Goal: Information Seeking & Learning: Learn about a topic

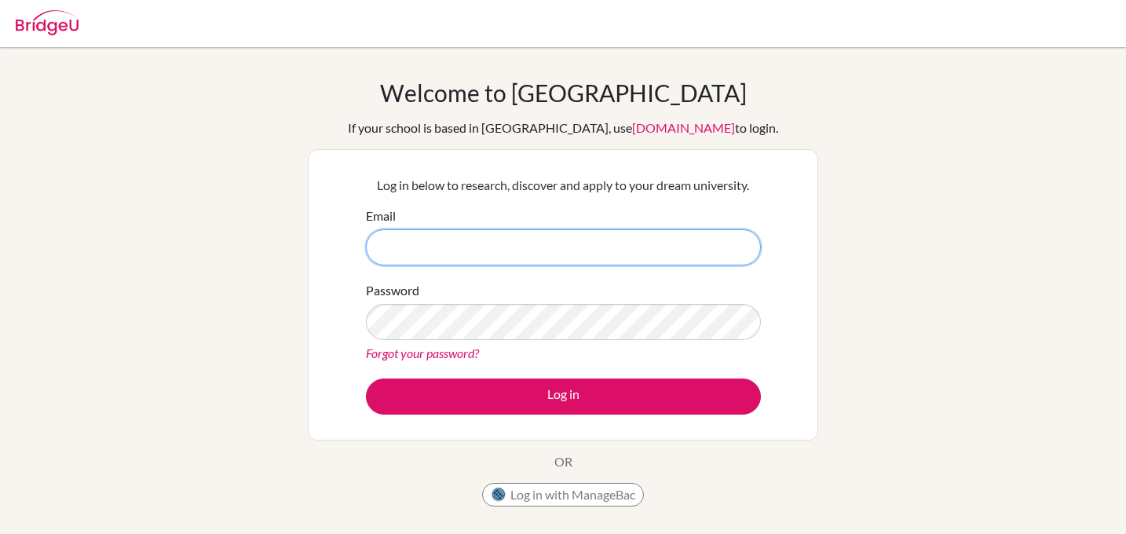
type input "kelly.koeppen@cis.ky"
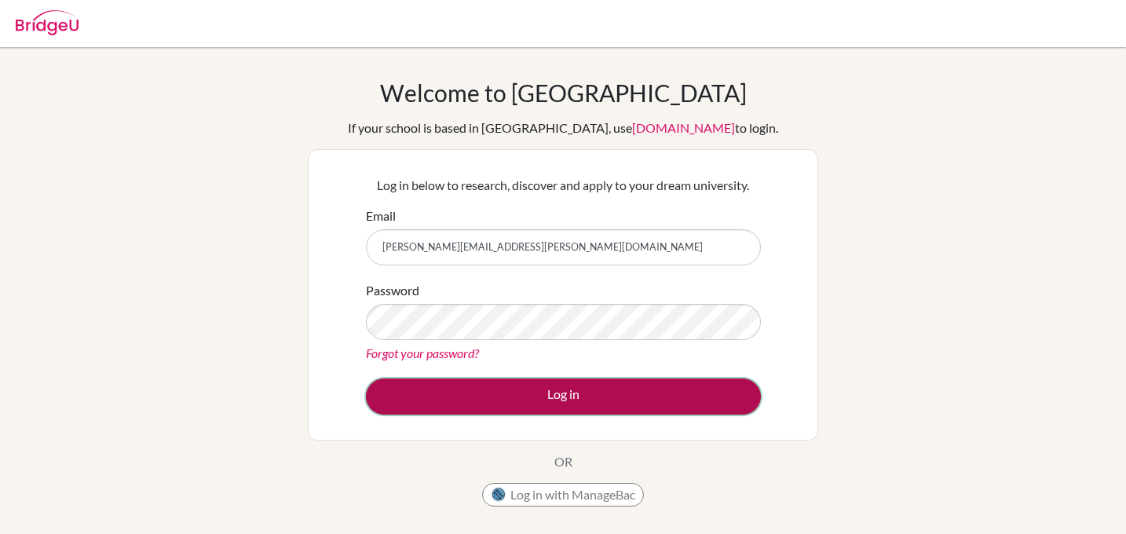
click at [521, 388] on button "Log in" at bounding box center [563, 397] width 395 height 36
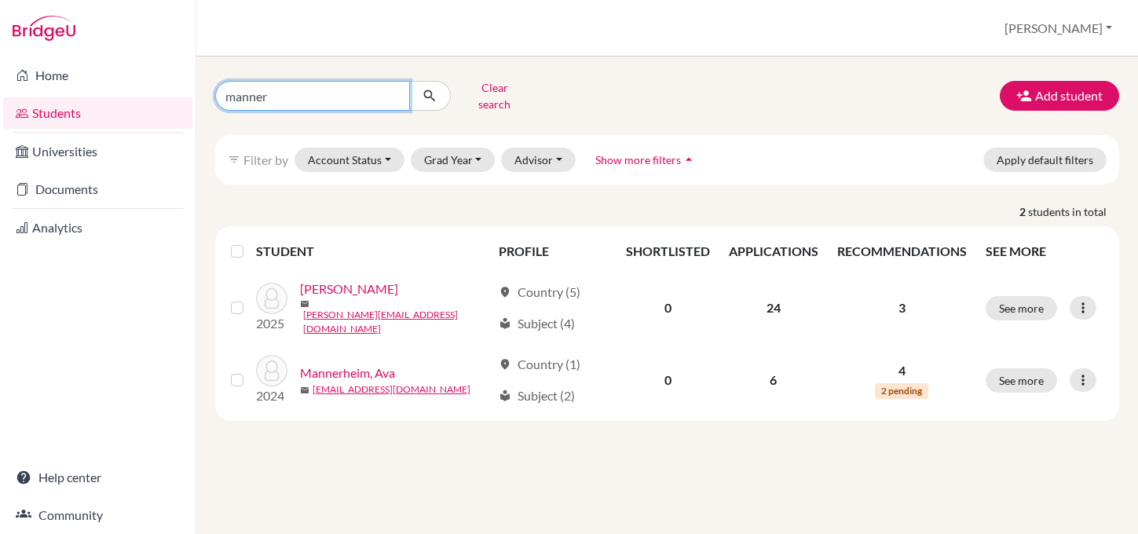
click at [334, 95] on input "manner" at bounding box center [312, 96] width 195 height 30
click at [391, 90] on input "manner" at bounding box center [312, 96] width 195 height 30
click at [491, 86] on button "Clear search" at bounding box center [494, 95] width 87 height 41
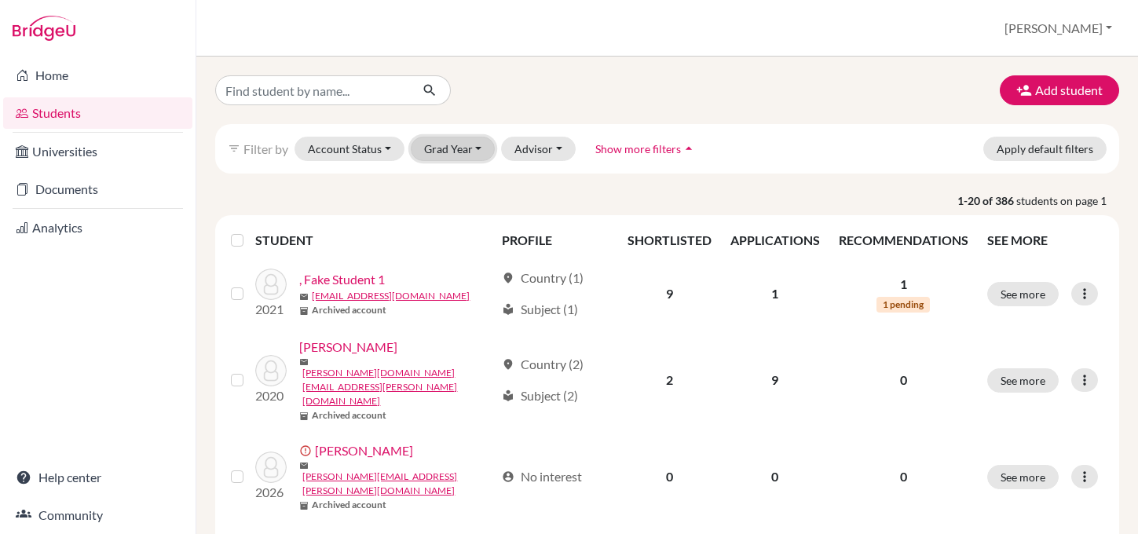
click at [463, 154] on button "Grad Year" at bounding box center [453, 149] width 85 height 24
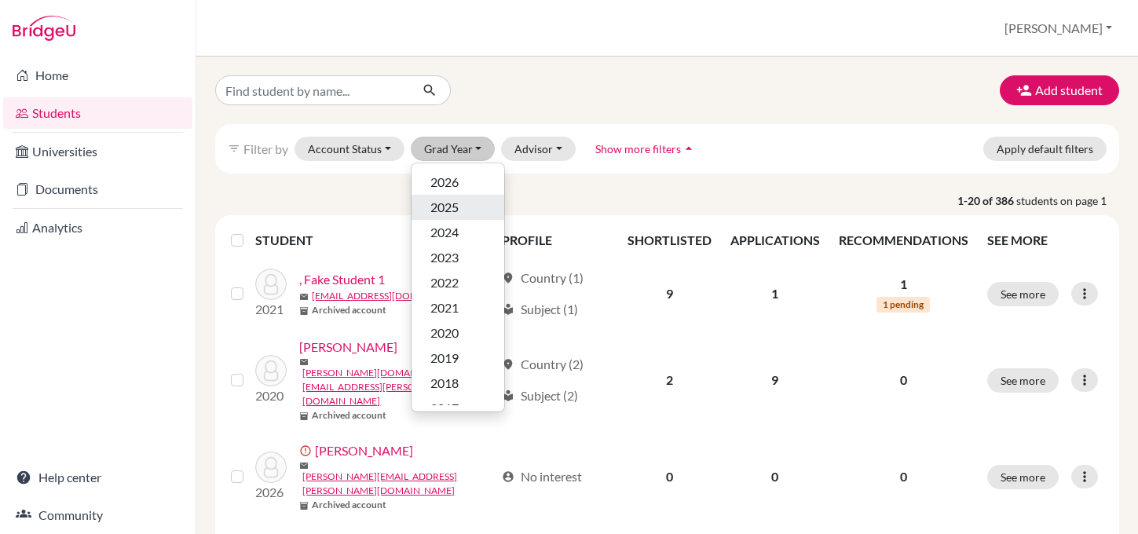
click at [441, 203] on span "2025" at bounding box center [444, 207] width 28 height 19
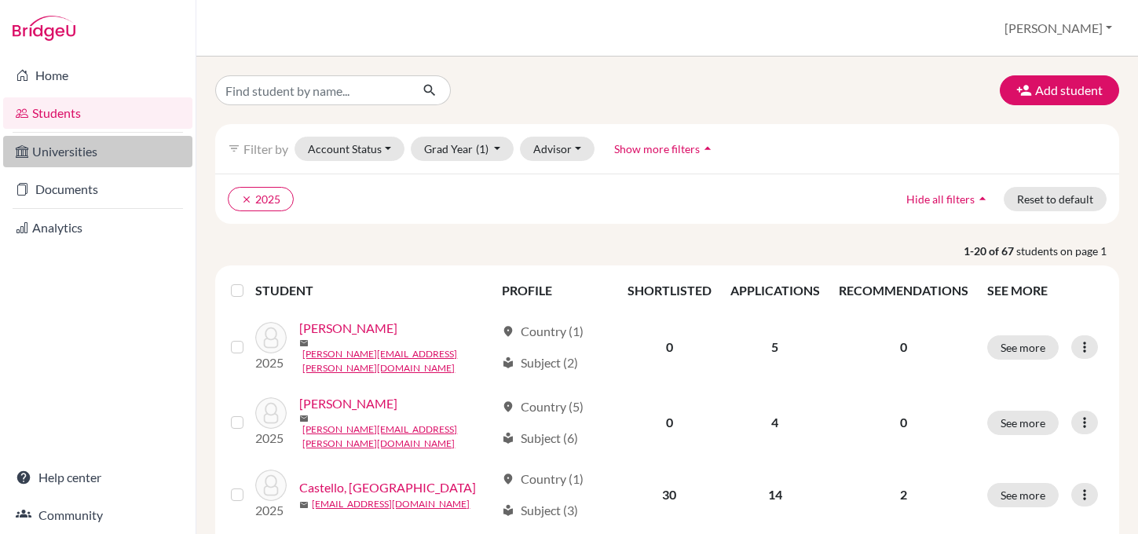
click at [51, 149] on link "Universities" at bounding box center [97, 151] width 189 height 31
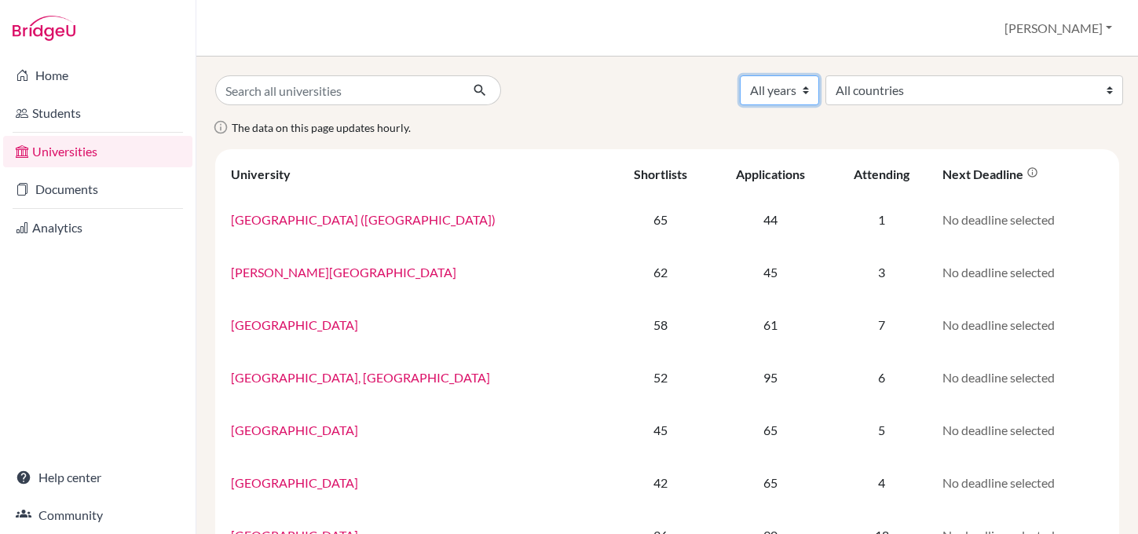
click at [819, 82] on select "All years 2026 2025 2024 2023 2022 2021 2020 2019 2018 2017 2016 2015 2014 2013" at bounding box center [779, 90] width 79 height 30
select select "2025"
click at [819, 75] on select "All years 2026 2025 2024 2023 2022 2021 2020 2019 2018 2017 2016 2015 2014 2013" at bounding box center [779, 90] width 79 height 30
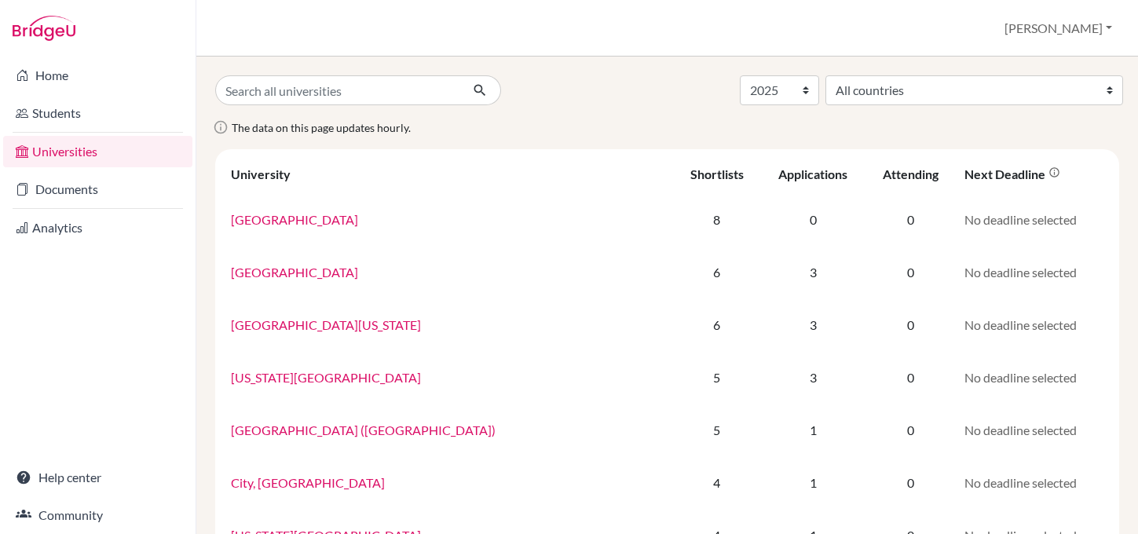
select select "2025"
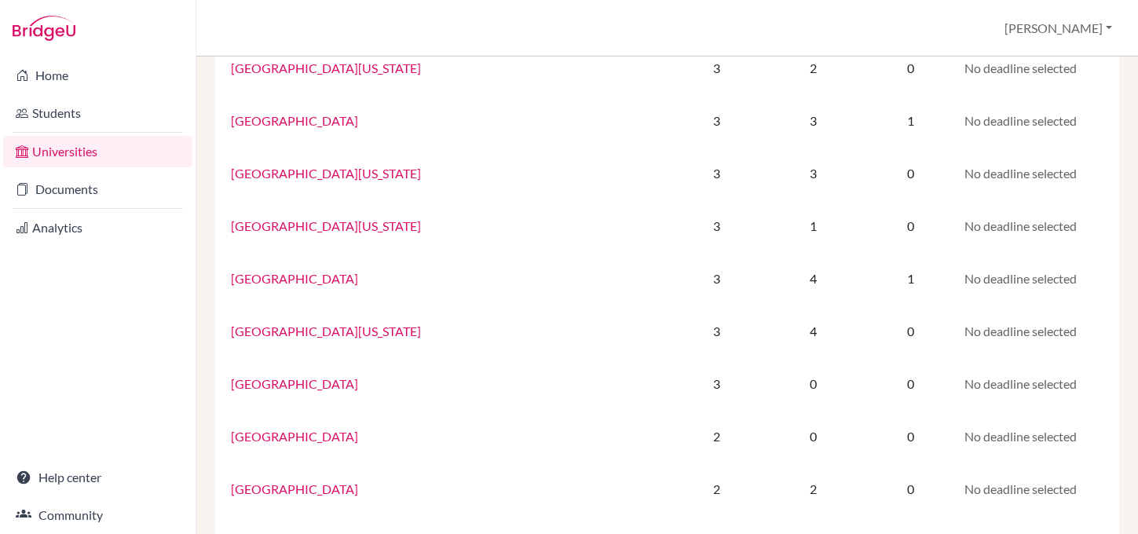
scroll to position [1061, 0]
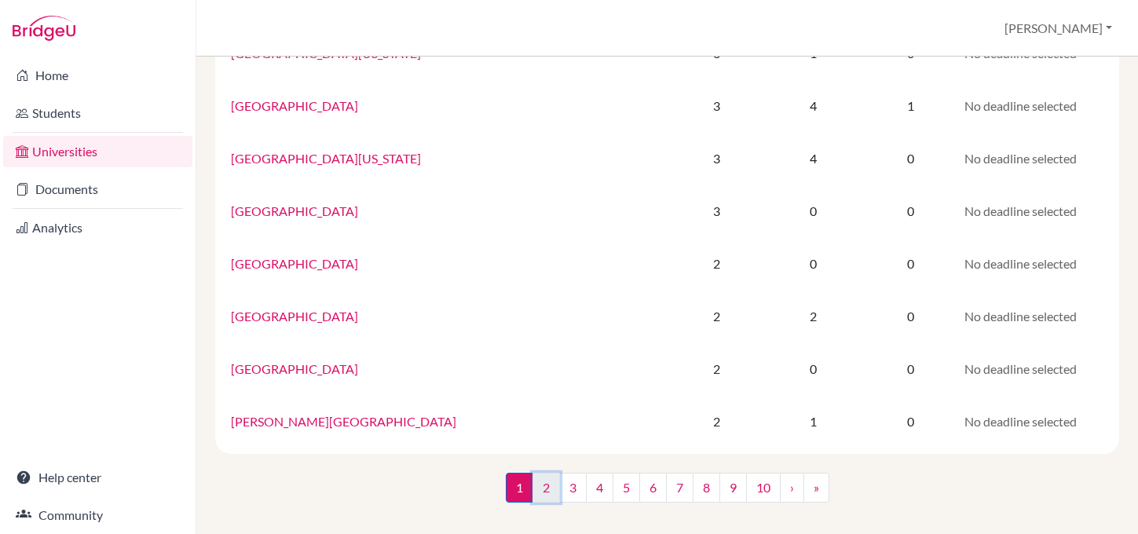
click at [542, 496] on link "2" at bounding box center [545, 488] width 27 height 30
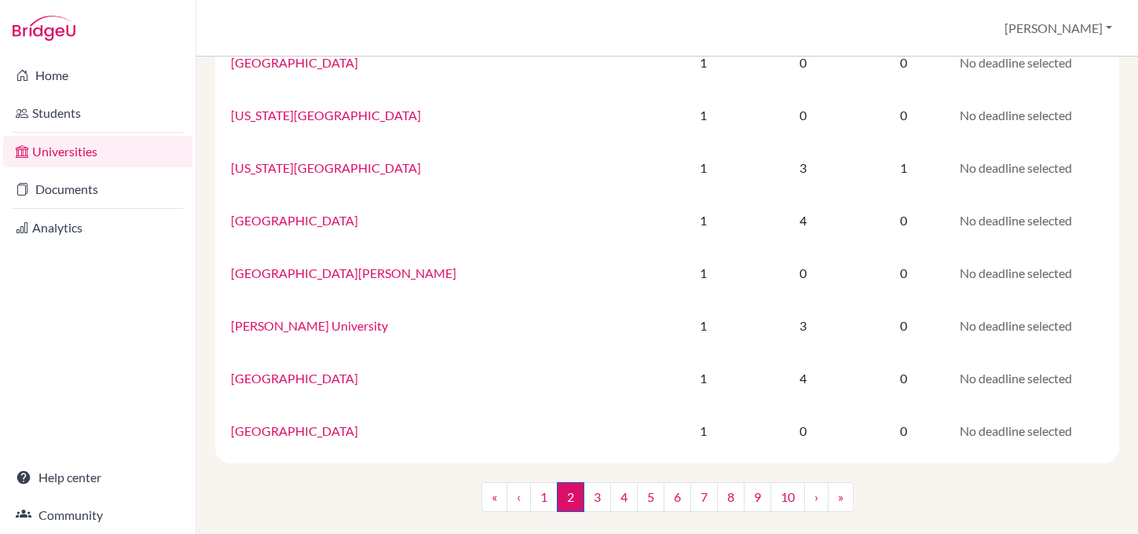
scroll to position [1061, 0]
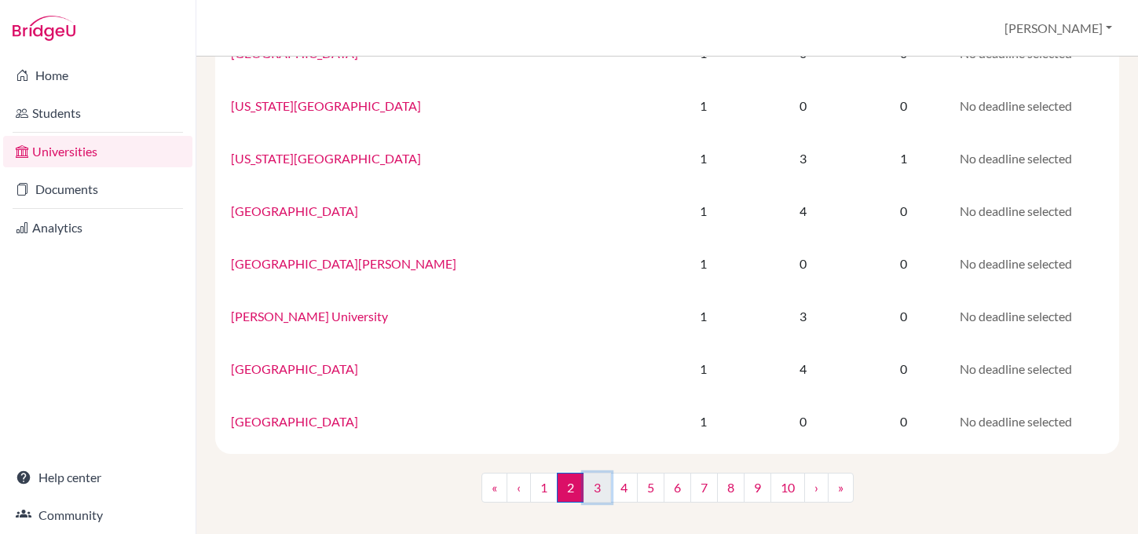
click at [583, 492] on link "3" at bounding box center [596, 488] width 27 height 30
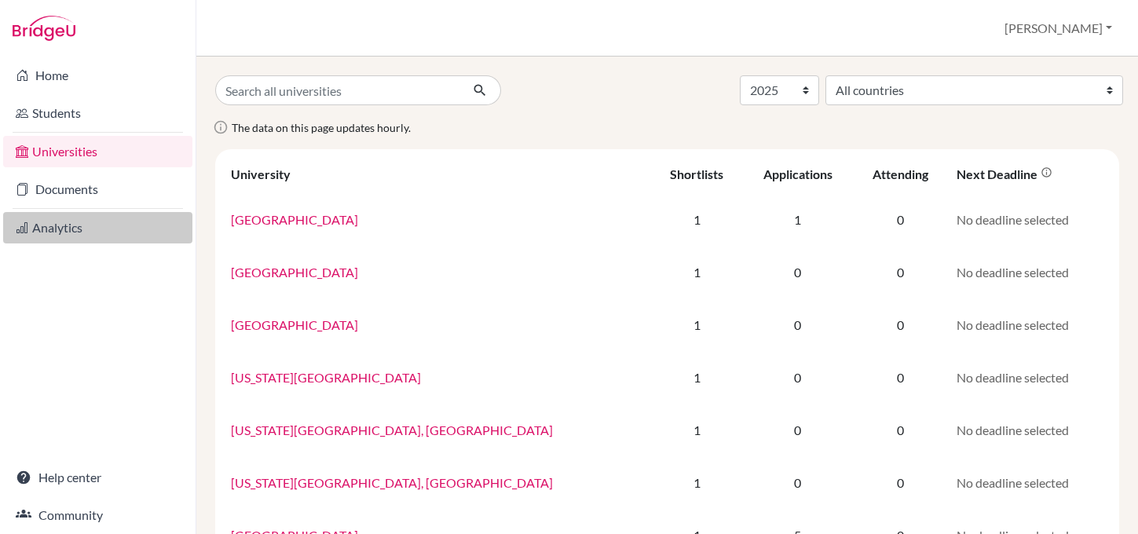
click at [41, 224] on link "Analytics" at bounding box center [97, 227] width 189 height 31
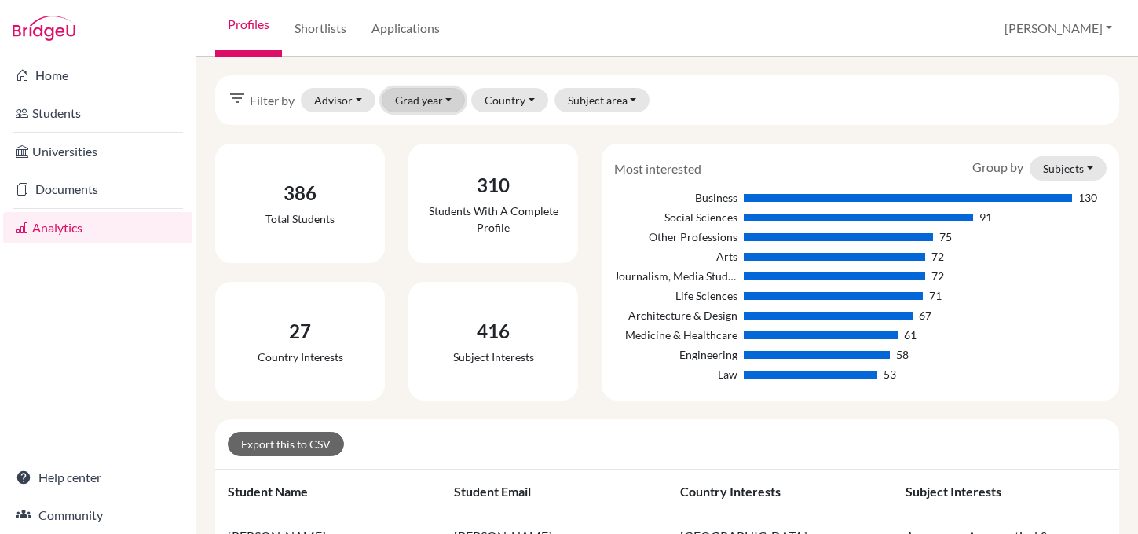
click at [408, 99] on button "Grad year" at bounding box center [424, 100] width 84 height 24
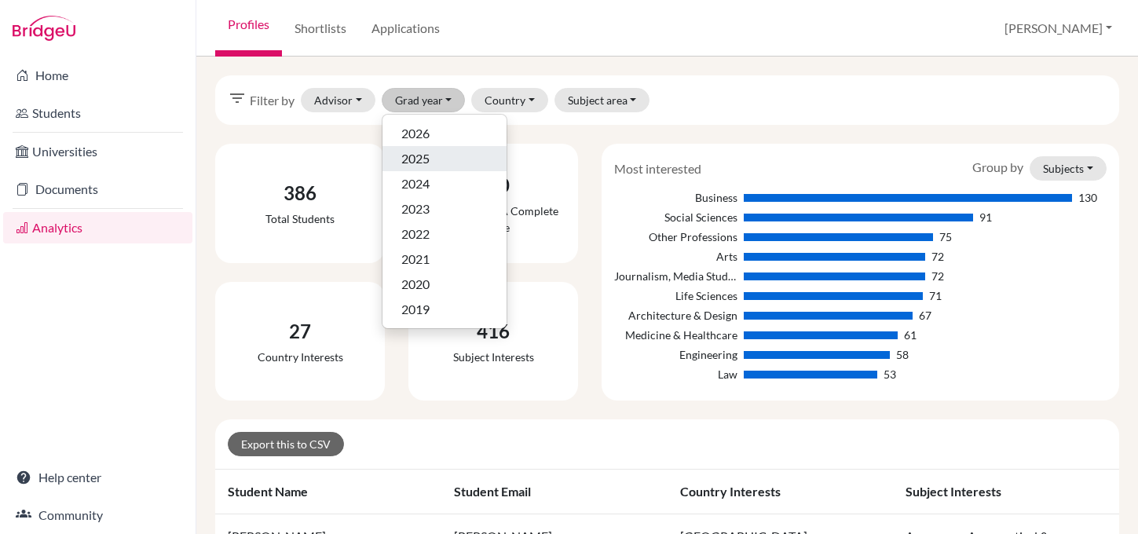
click at [418, 155] on span "2025" at bounding box center [415, 158] width 28 height 19
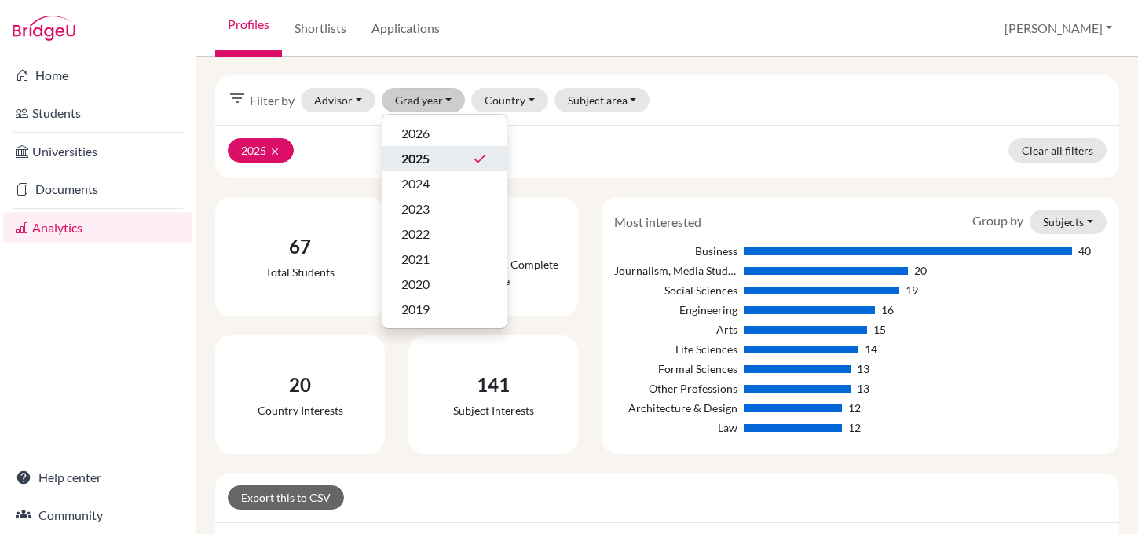
click at [717, 131] on div "2025 clear Clear all filters" at bounding box center [667, 151] width 904 height 53
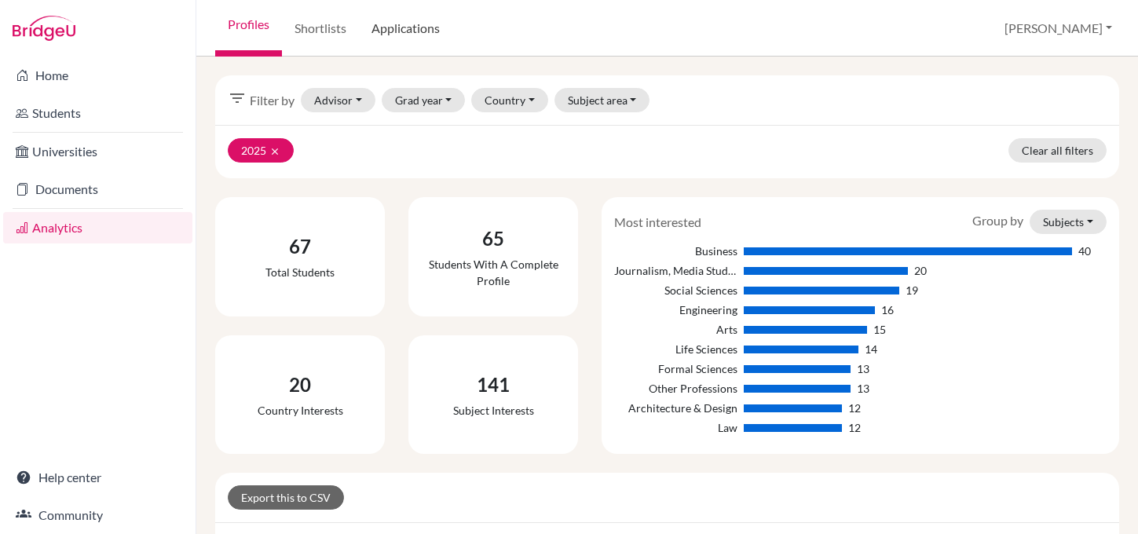
click at [414, 23] on link "Applications" at bounding box center [405, 28] width 93 height 57
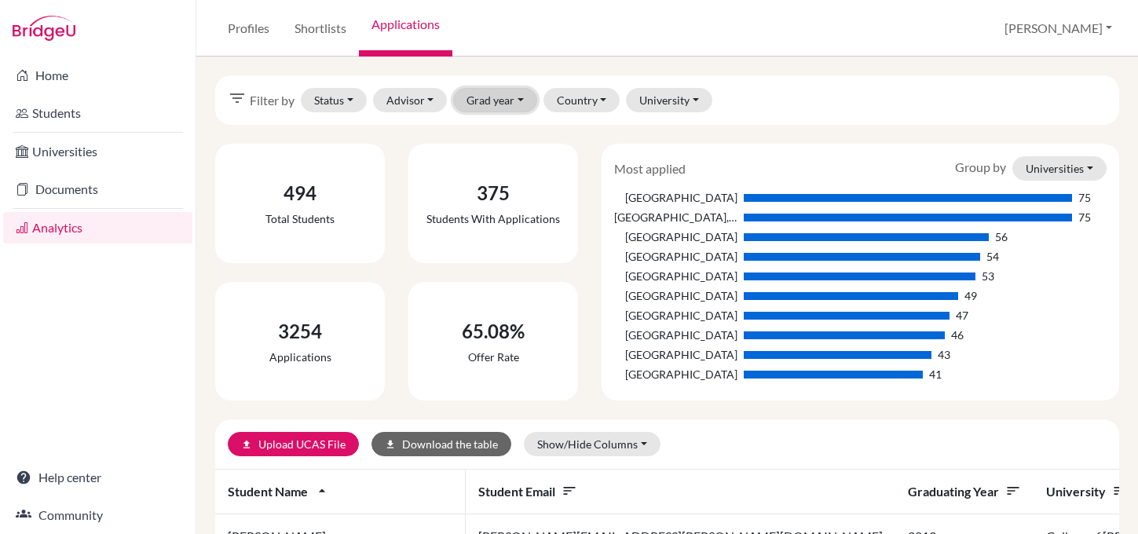
click at [502, 101] on button "Grad year" at bounding box center [495, 100] width 84 height 24
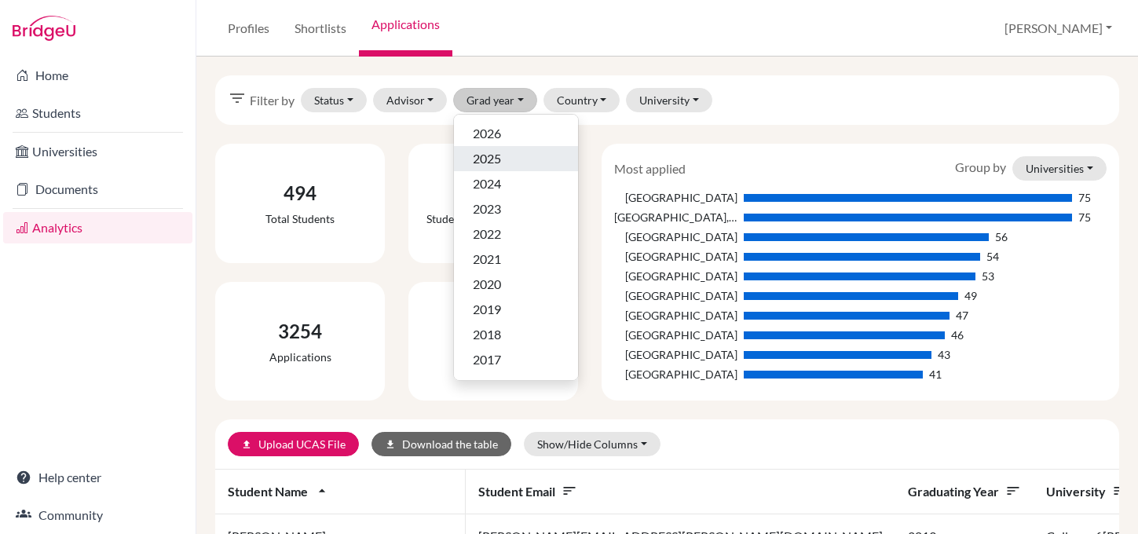
click at [496, 162] on span "2025" at bounding box center [487, 158] width 28 height 19
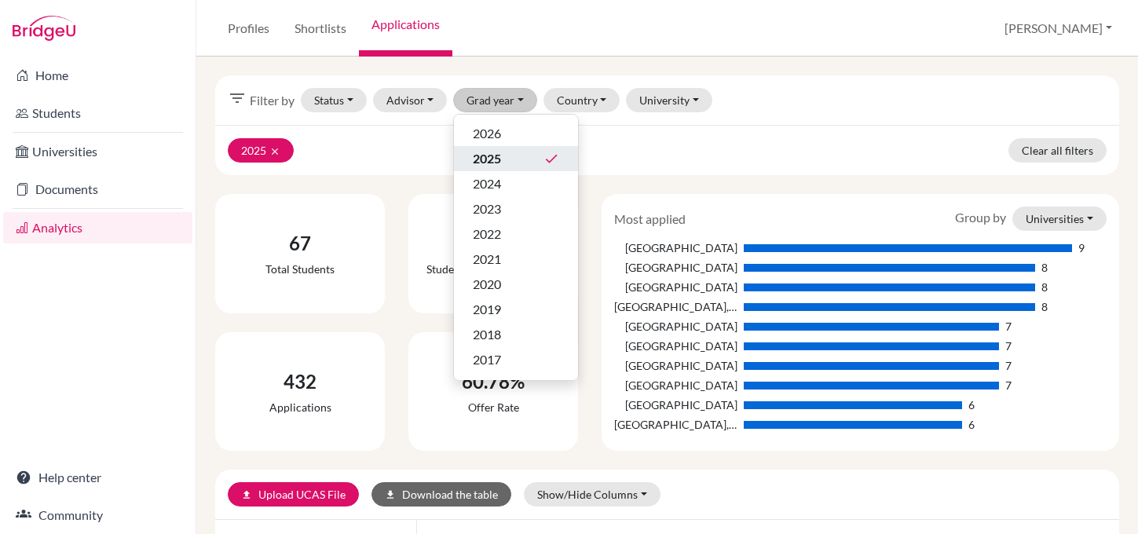
click at [758, 141] on div "2025 clear Clear all filters" at bounding box center [667, 150] width 904 height 50
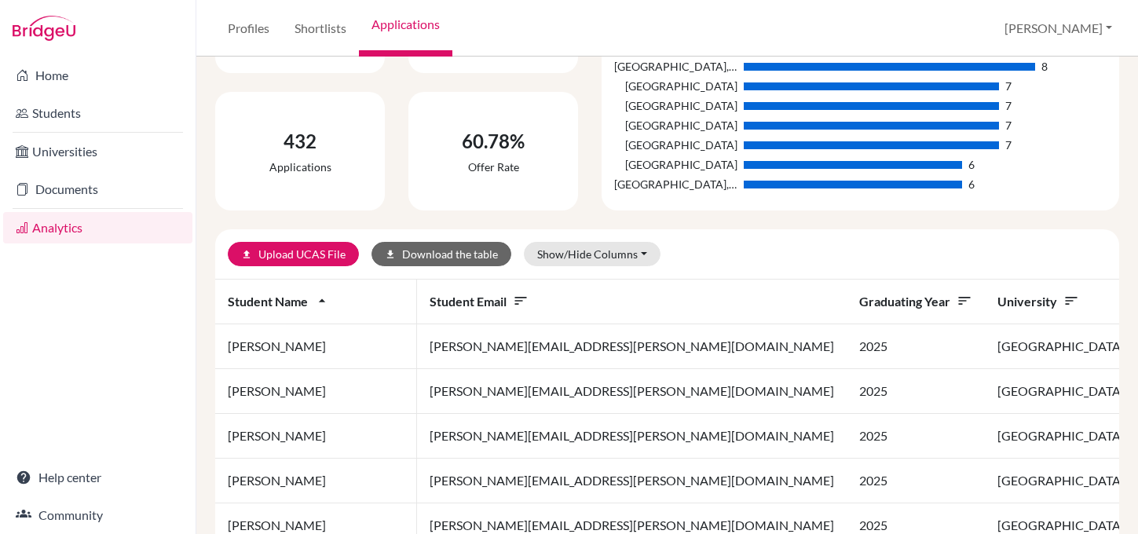
scroll to position [241, 0]
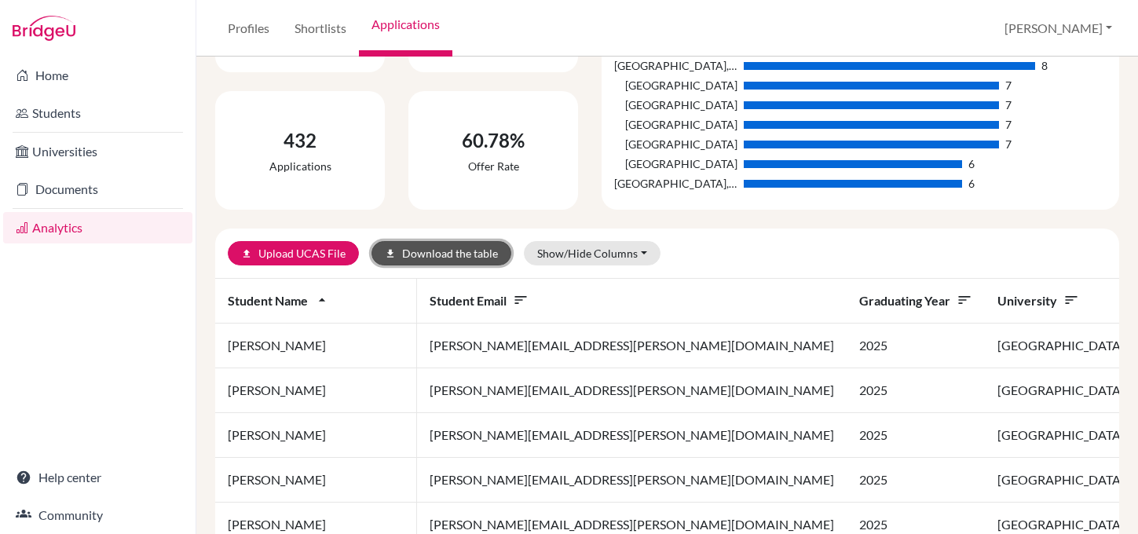
click at [400, 254] on button "download Download the table" at bounding box center [441, 253] width 140 height 24
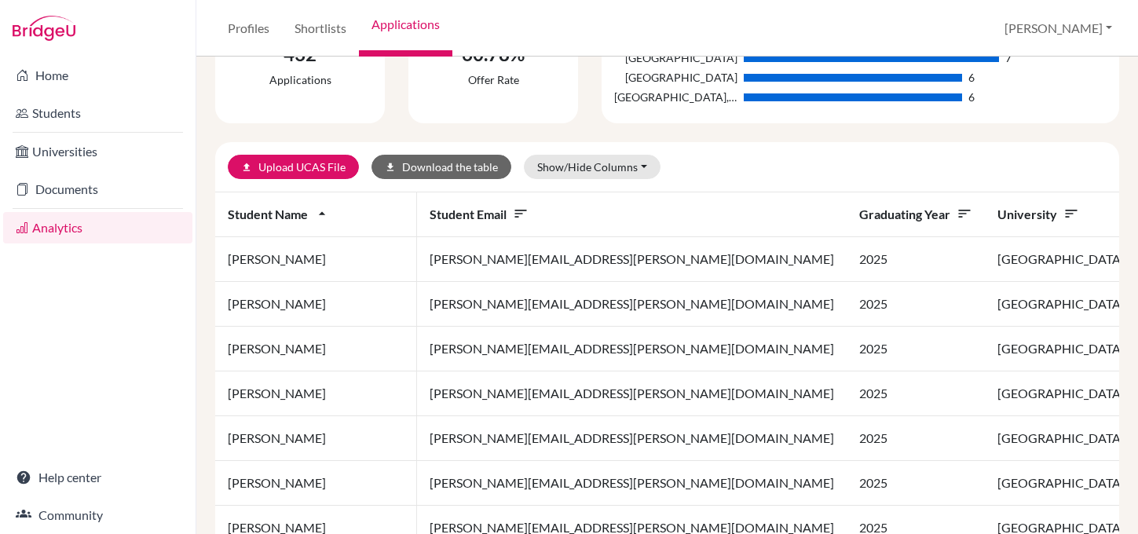
scroll to position [327, 0]
click at [614, 164] on button "Show/Hide Columns" at bounding box center [592, 167] width 137 height 24
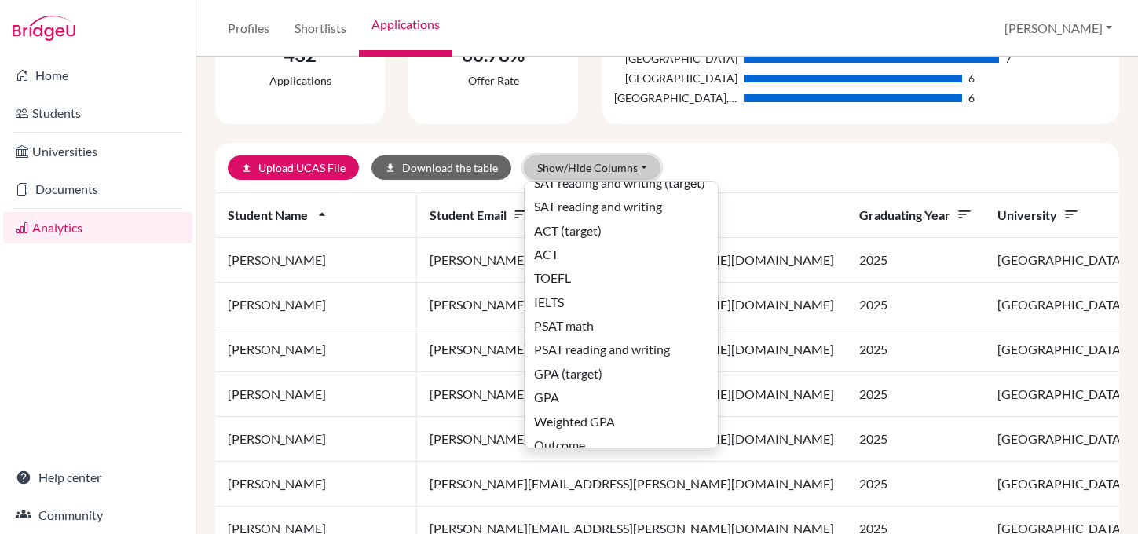
scroll to position [522, 0]
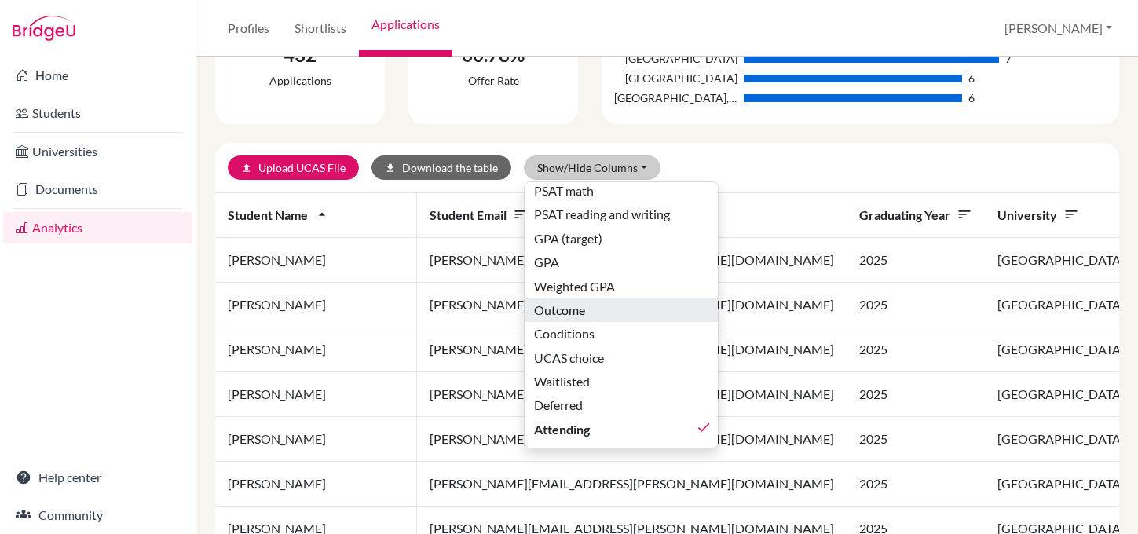
click at [559, 301] on span "Outcome" at bounding box center [559, 310] width 51 height 19
click at [829, 145] on div "upload Upload UCAS File download Download the table Show/Hide Columns Show all …" at bounding box center [667, 168] width 904 height 50
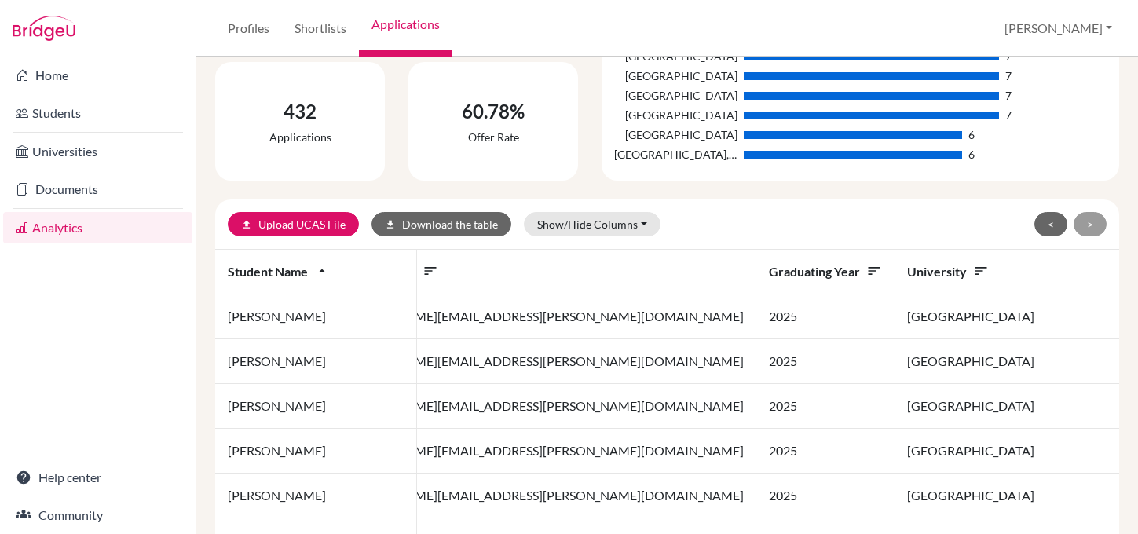
scroll to position [246, 0]
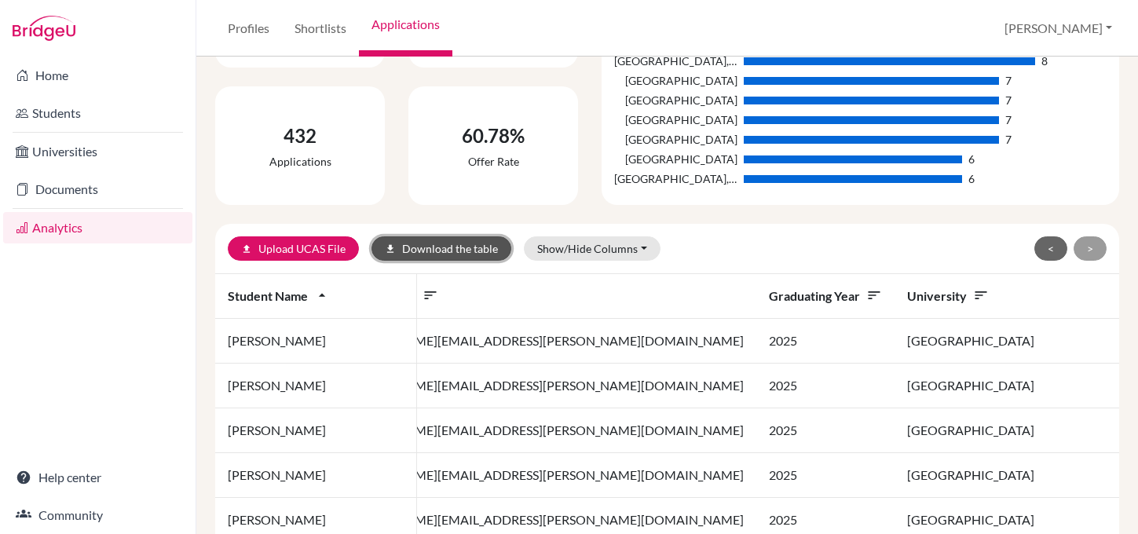
click at [415, 251] on button "download Download the table" at bounding box center [441, 248] width 140 height 24
